Goal: Task Accomplishment & Management: Complete application form

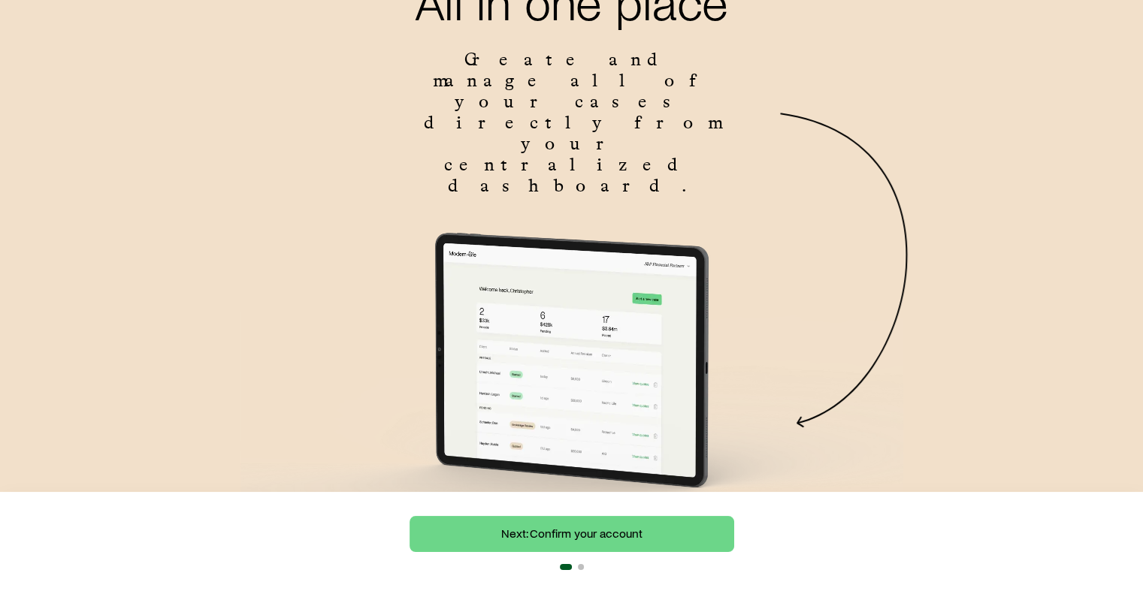
scroll to position [128, 0]
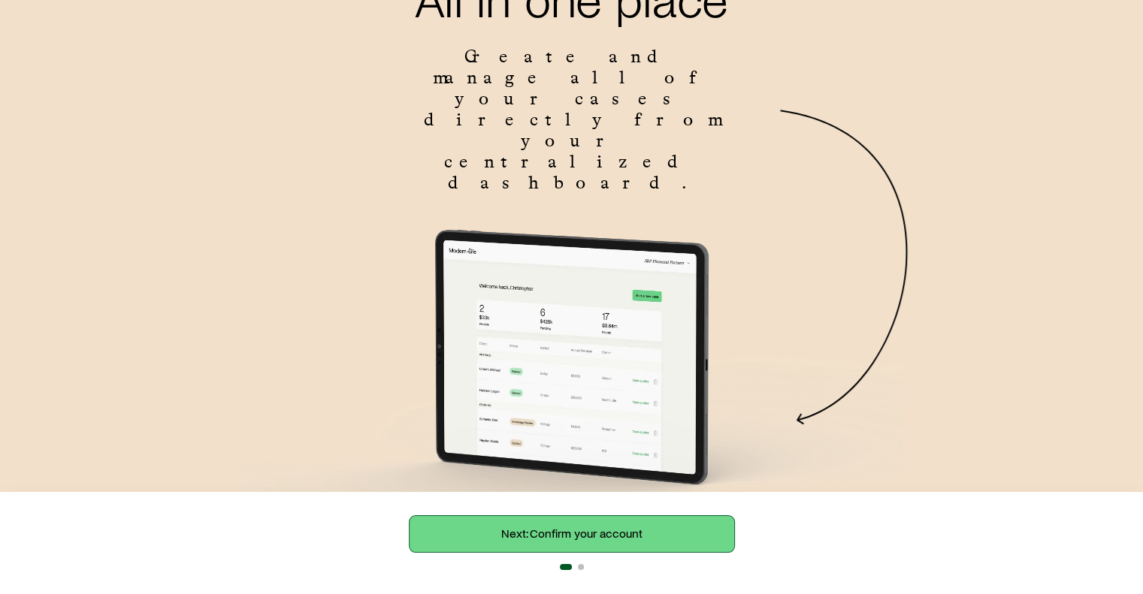
click at [570, 531] on link "Next: Confirm your account" at bounding box center [571, 534] width 325 height 36
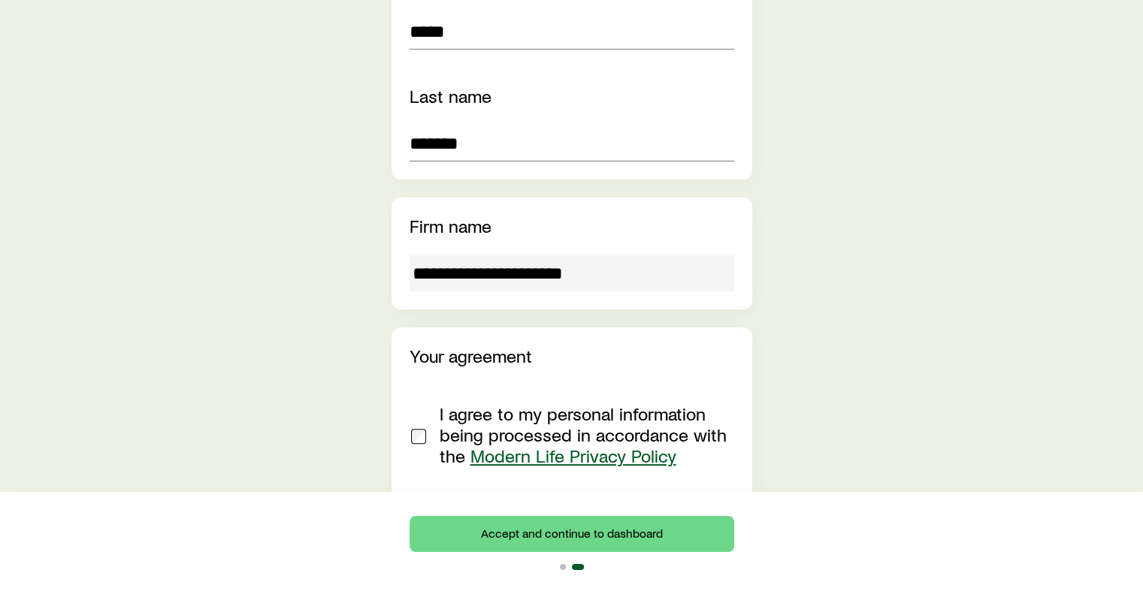
scroll to position [436, 0]
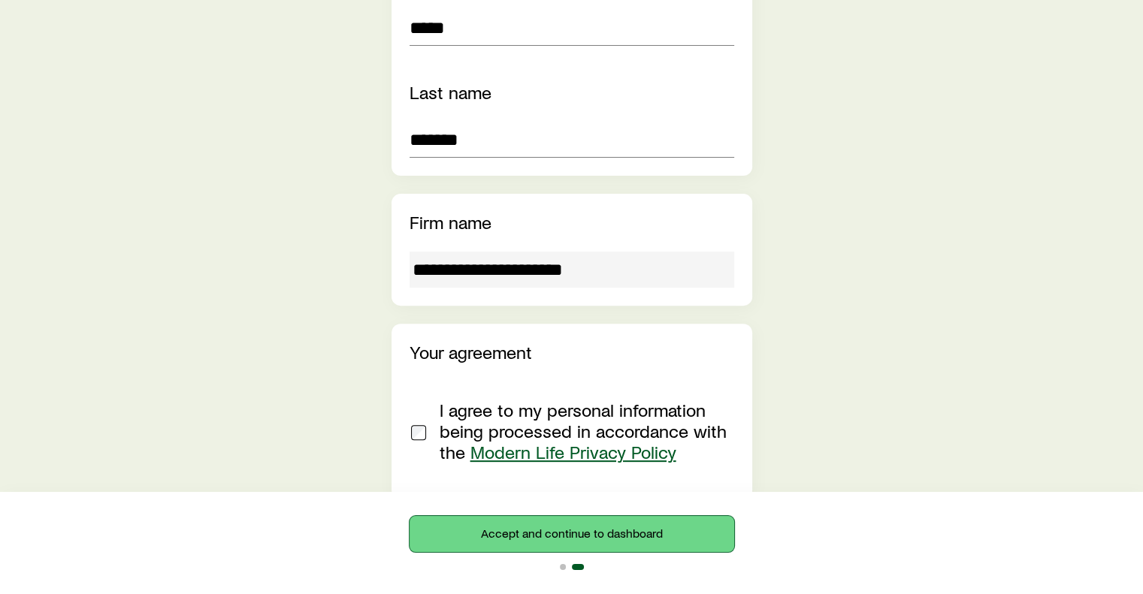
click at [557, 543] on button "Accept and continue to dashboard" at bounding box center [571, 534] width 325 height 36
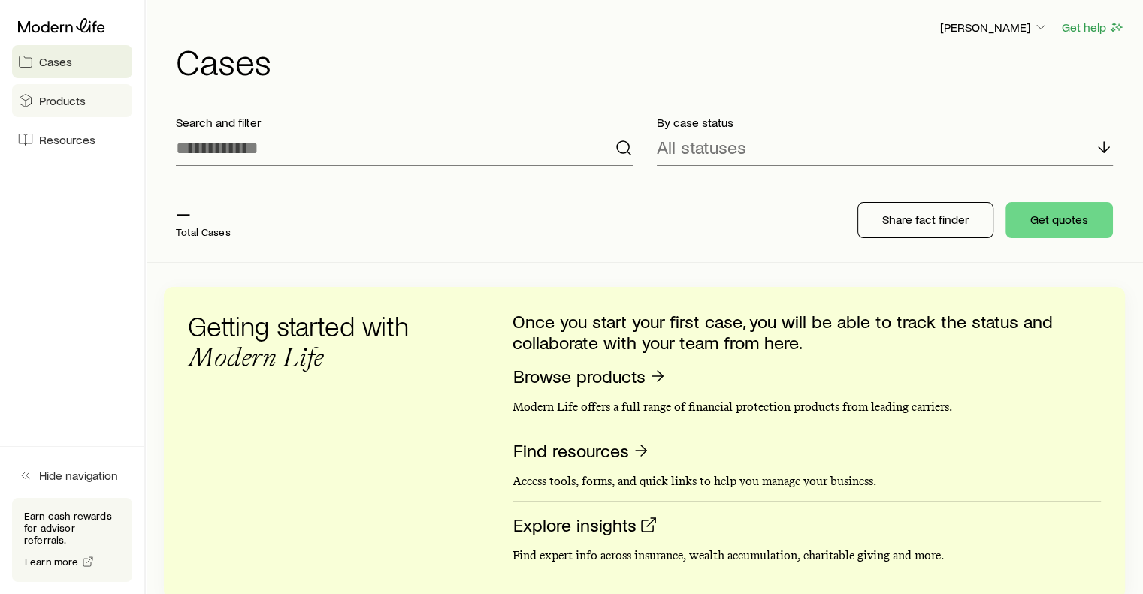
click at [102, 101] on link "Products" at bounding box center [72, 100] width 120 height 33
